Goal: Download file/media

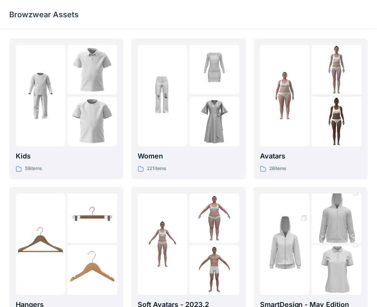
click at [252, 191] on div "Kids 59 items Hangers 6 items Meshcapade Animated Avatars 8 items Women 221 ite…" at bounding box center [188, 257] width 359 height 438
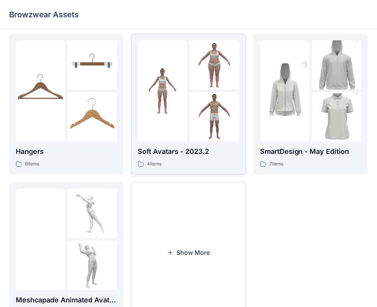
scroll to position [153, 0]
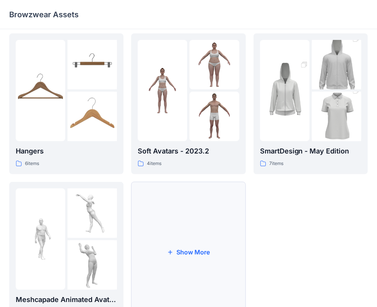
click at [194, 249] on button "Show More" at bounding box center [188, 252] width 114 height 141
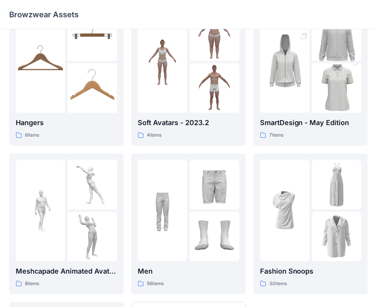
scroll to position [192, 0]
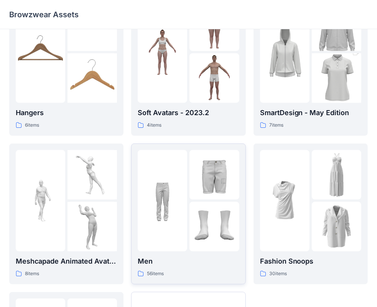
click at [193, 196] on div at bounding box center [214, 174] width 49 height 49
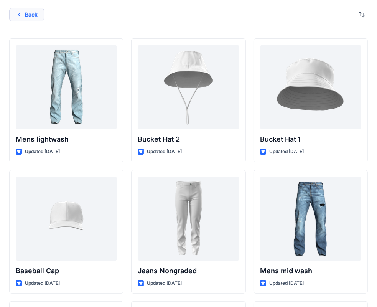
click at [33, 14] on button "Back" at bounding box center [26, 15] width 35 height 14
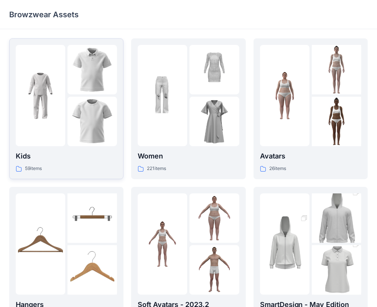
click at [55, 107] on img at bounding box center [40, 95] width 49 height 49
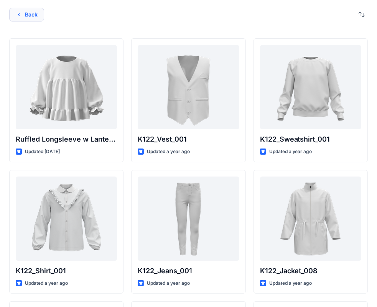
click at [30, 12] on button "Back" at bounding box center [26, 15] width 35 height 14
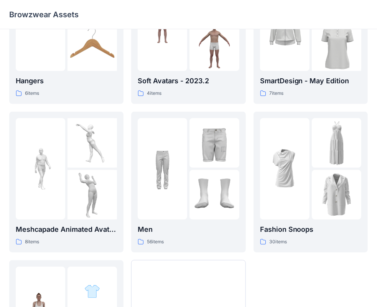
scroll to position [186, 0]
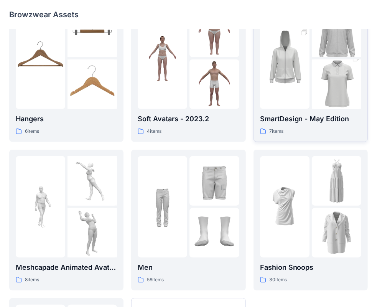
click at [312, 87] on img at bounding box center [336, 84] width 49 height 74
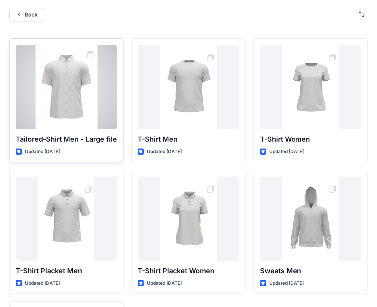
click at [60, 87] on div at bounding box center [66, 87] width 101 height 84
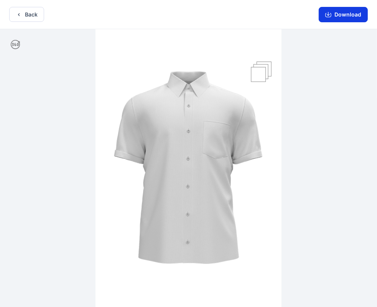
click at [344, 17] on button "Download" at bounding box center [343, 14] width 49 height 15
click at [34, 14] on button "Back" at bounding box center [26, 14] width 35 height 15
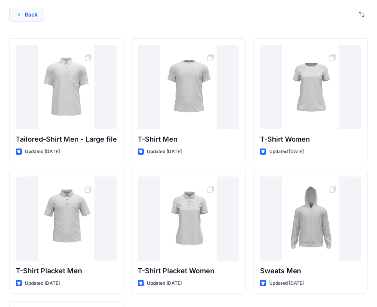
click at [35, 14] on button "Back" at bounding box center [26, 15] width 35 height 14
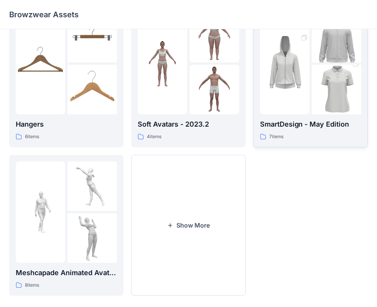
scroll to position [190, 0]
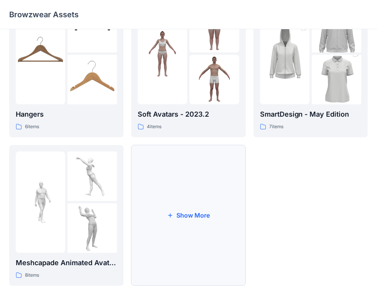
click at [191, 216] on button "Show More" at bounding box center [188, 215] width 114 height 141
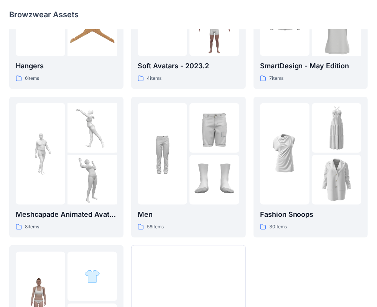
scroll to position [186, 0]
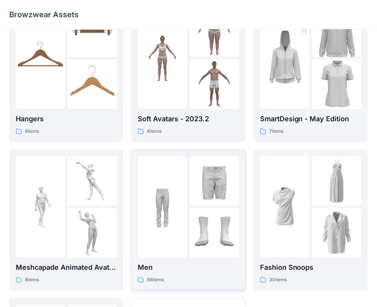
click at [175, 197] on img at bounding box center [162, 206] width 49 height 49
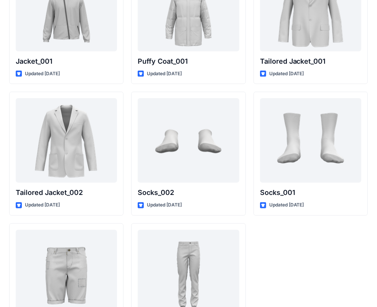
scroll to position [2230, 0]
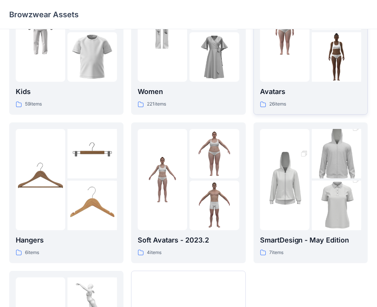
scroll to position [153, 0]
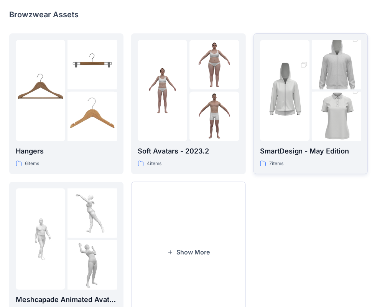
click at [294, 126] on img at bounding box center [284, 90] width 49 height 74
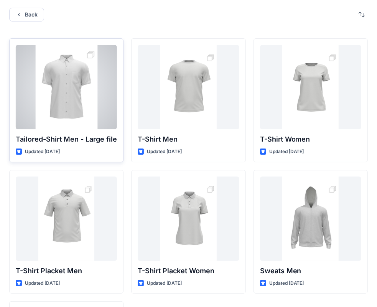
click at [77, 96] on div at bounding box center [66, 87] width 101 height 84
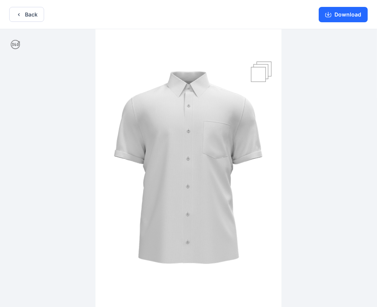
click at [262, 77] on img at bounding box center [189, 168] width 186 height 279
click at [265, 64] on img at bounding box center [189, 168] width 186 height 279
click at [333, 11] on button "Download" at bounding box center [343, 14] width 49 height 15
click at [345, 15] on button "Download" at bounding box center [343, 14] width 49 height 15
click at [339, 16] on button "Download" at bounding box center [343, 14] width 49 height 15
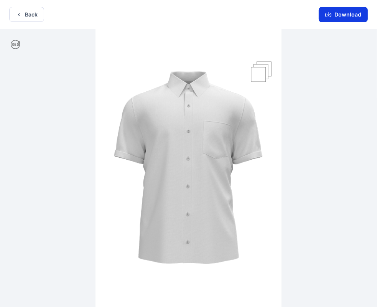
click at [341, 17] on button "Download" at bounding box center [343, 14] width 49 height 15
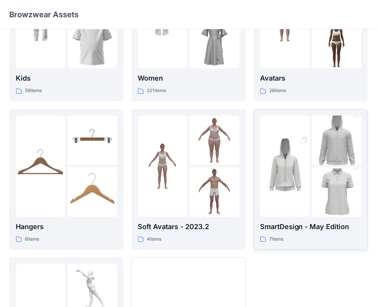
scroll to position [190, 0]
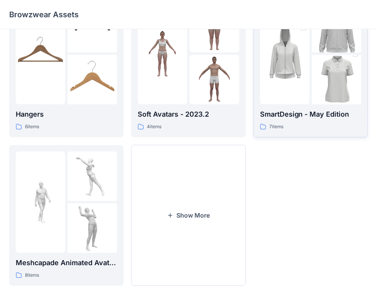
click at [306, 113] on p "SmartDesign - May Edition" at bounding box center [310, 114] width 101 height 11
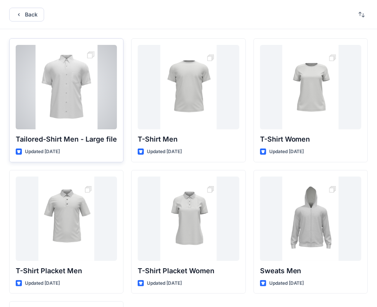
click at [50, 92] on div at bounding box center [66, 87] width 101 height 84
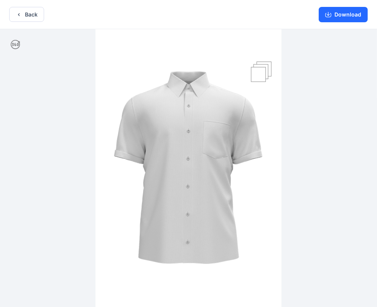
click at [258, 73] on img at bounding box center [189, 168] width 186 height 279
click at [18, 43] on icon at bounding box center [15, 44] width 9 height 9
drag, startPoint x: 181, startPoint y: 157, endPoint x: 202, endPoint y: 128, distance: 35.5
click at [202, 130] on img at bounding box center [189, 168] width 186 height 279
click at [329, 16] on icon "button" at bounding box center [328, 15] width 6 height 6
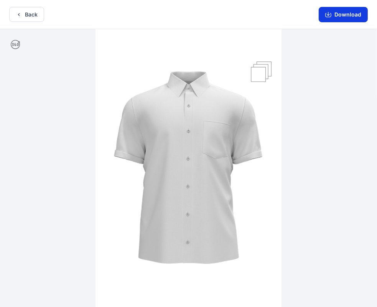
click at [346, 15] on button "Download" at bounding box center [343, 14] width 49 height 15
click at [336, 16] on button "Download" at bounding box center [343, 14] width 49 height 15
click at [331, 14] on icon "button" at bounding box center [328, 15] width 6 height 6
click at [25, 16] on button "Back" at bounding box center [26, 14] width 35 height 15
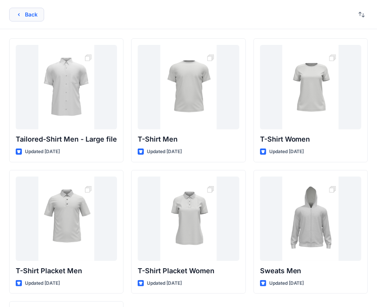
click at [28, 14] on button "Back" at bounding box center [26, 15] width 35 height 14
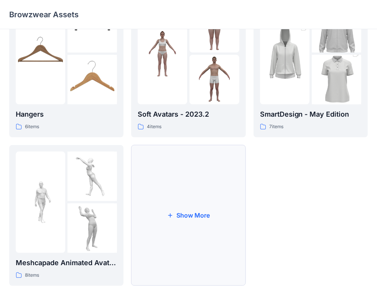
click at [193, 216] on button "Show More" at bounding box center [188, 215] width 114 height 141
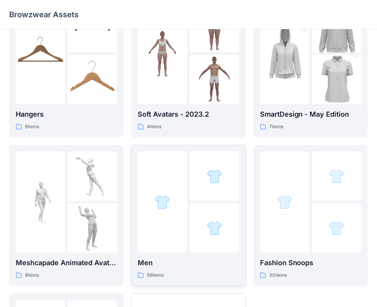
click at [184, 232] on div at bounding box center [162, 202] width 49 height 101
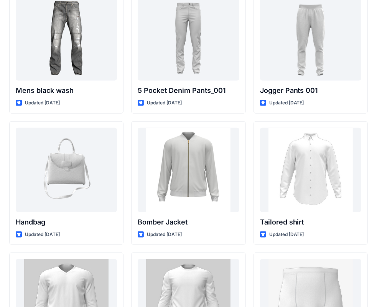
scroll to position [312, 0]
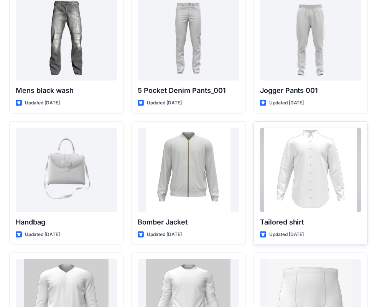
click at [314, 180] on div at bounding box center [310, 170] width 101 height 84
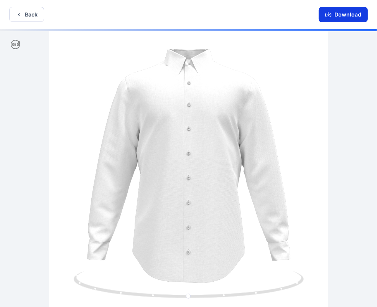
click at [344, 13] on button "Download" at bounding box center [343, 14] width 49 height 15
